Goal: Transaction & Acquisition: Obtain resource

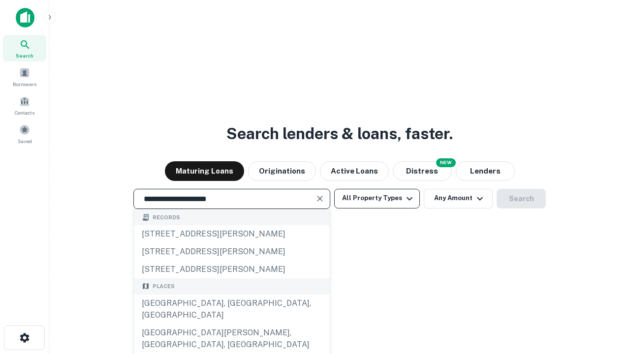
click at [231, 324] on div "Santa Monica, CA, USA" at bounding box center [232, 310] width 196 height 30
type input "**********"
click at [377, 198] on button "All Property Types" at bounding box center [377, 199] width 86 height 20
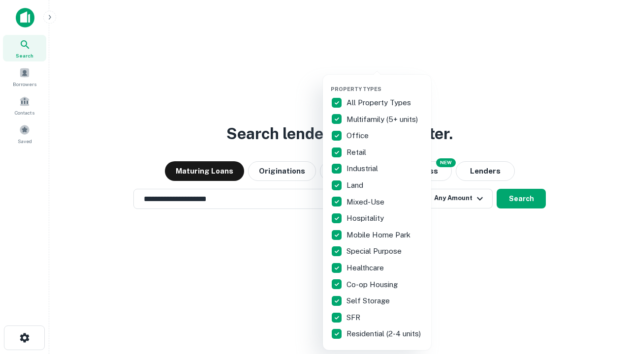
click at [385, 83] on button "button" at bounding box center [385, 83] width 108 height 0
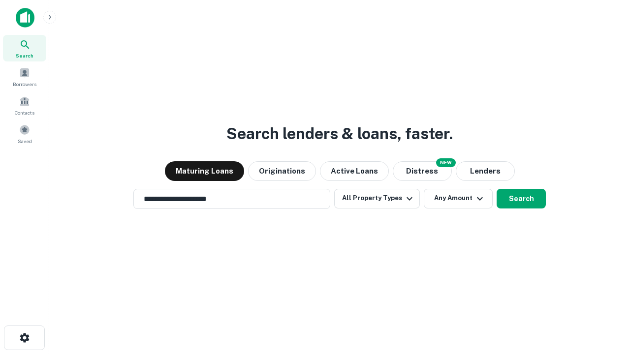
scroll to position [15, 0]
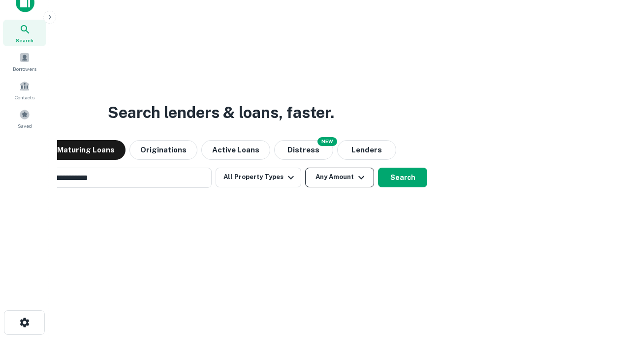
click at [305, 168] on button "Any Amount" at bounding box center [339, 178] width 69 height 20
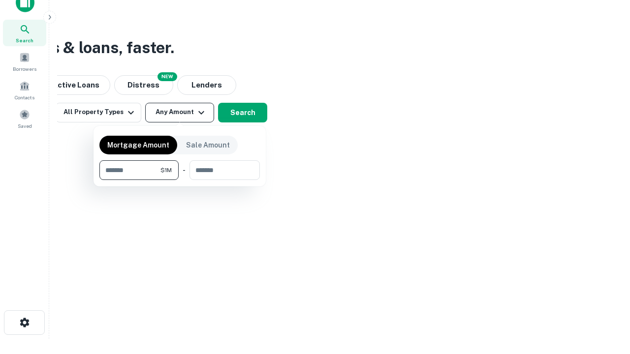
scroll to position [16, 0]
type input "*******"
click at [180, 180] on button "button" at bounding box center [179, 180] width 160 height 0
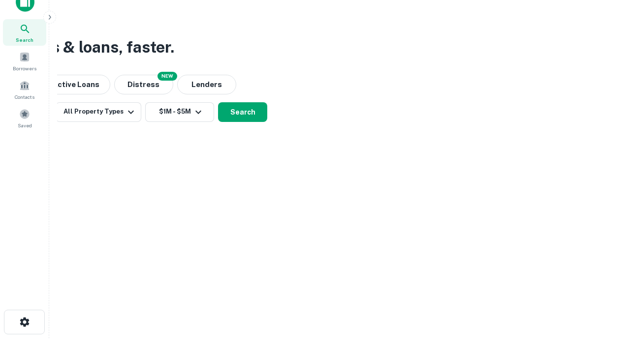
scroll to position [15, 0]
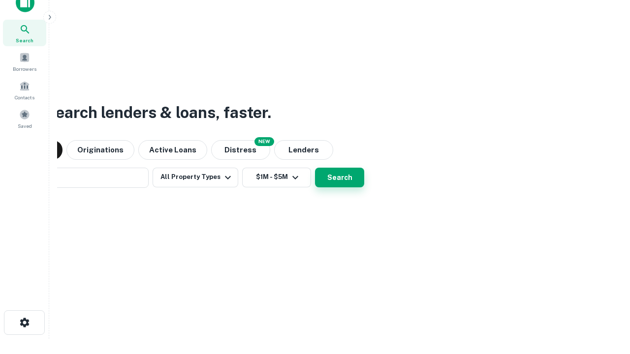
click at [315, 168] on button "Search" at bounding box center [339, 178] width 49 height 20
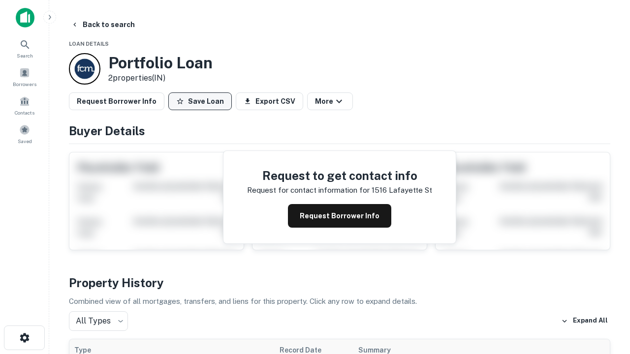
click at [200, 101] on button "Save Loan" at bounding box center [199, 101] width 63 height 18
click at [202, 101] on button "Save Loan" at bounding box center [199, 101] width 63 height 18
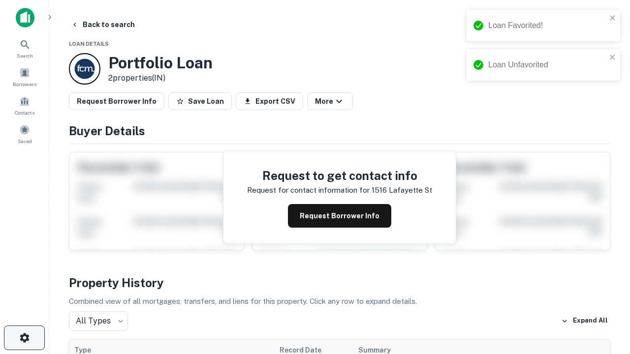
click at [24, 338] on icon "button" at bounding box center [25, 338] width 12 height 12
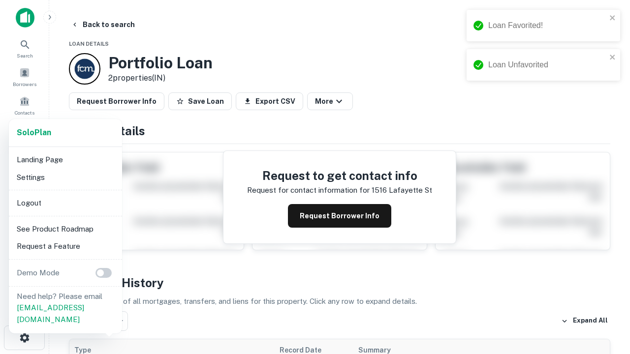
click at [65, 203] on li "Logout" at bounding box center [65, 203] width 105 height 18
